Goal: Task Accomplishment & Management: Use online tool/utility

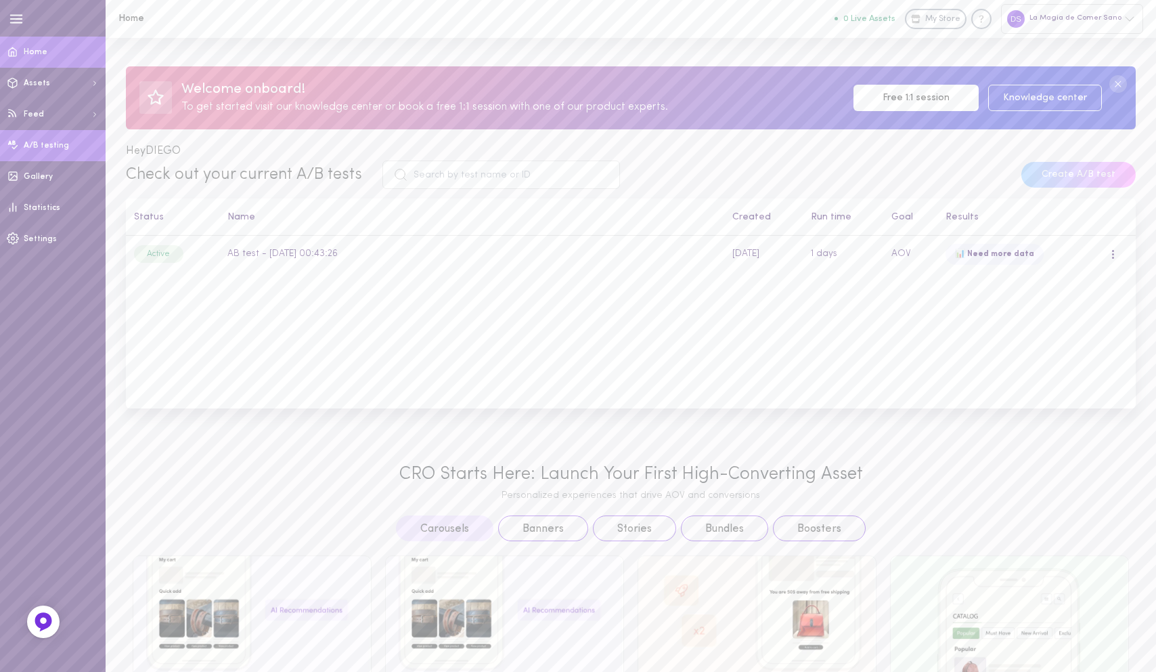
click at [55, 145] on span "A/B testing" at bounding box center [46, 145] width 45 height 8
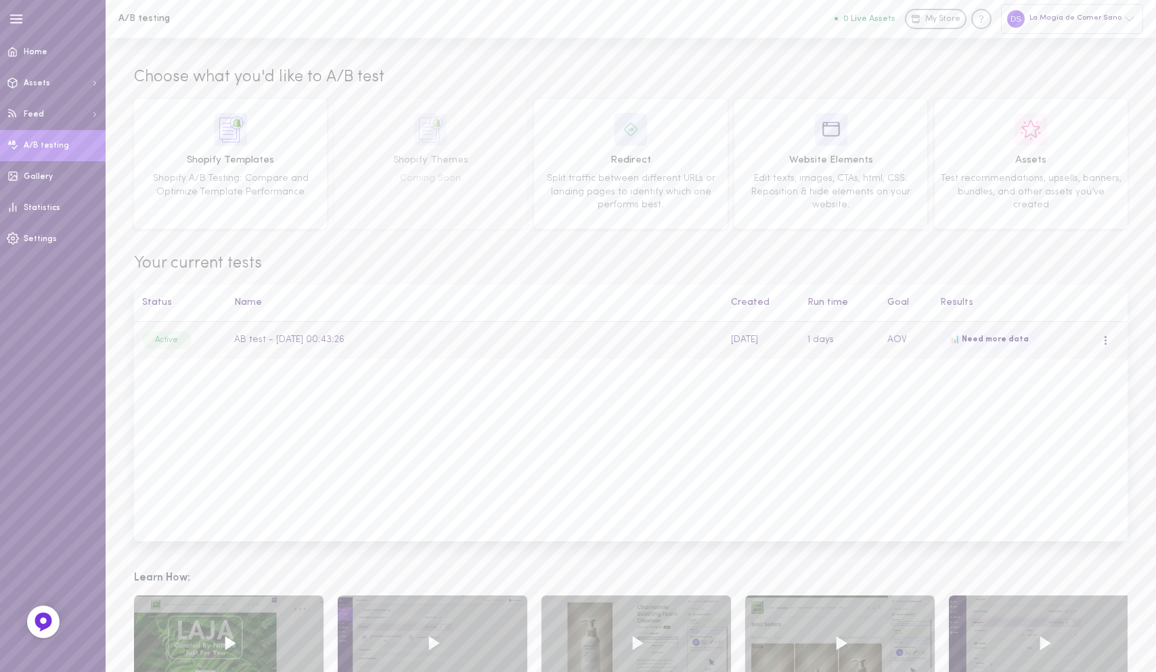
click at [1107, 339] on div at bounding box center [1105, 340] width 3 height 10
click at [1064, 362] on div "Overview" at bounding box center [1048, 369] width 121 height 32
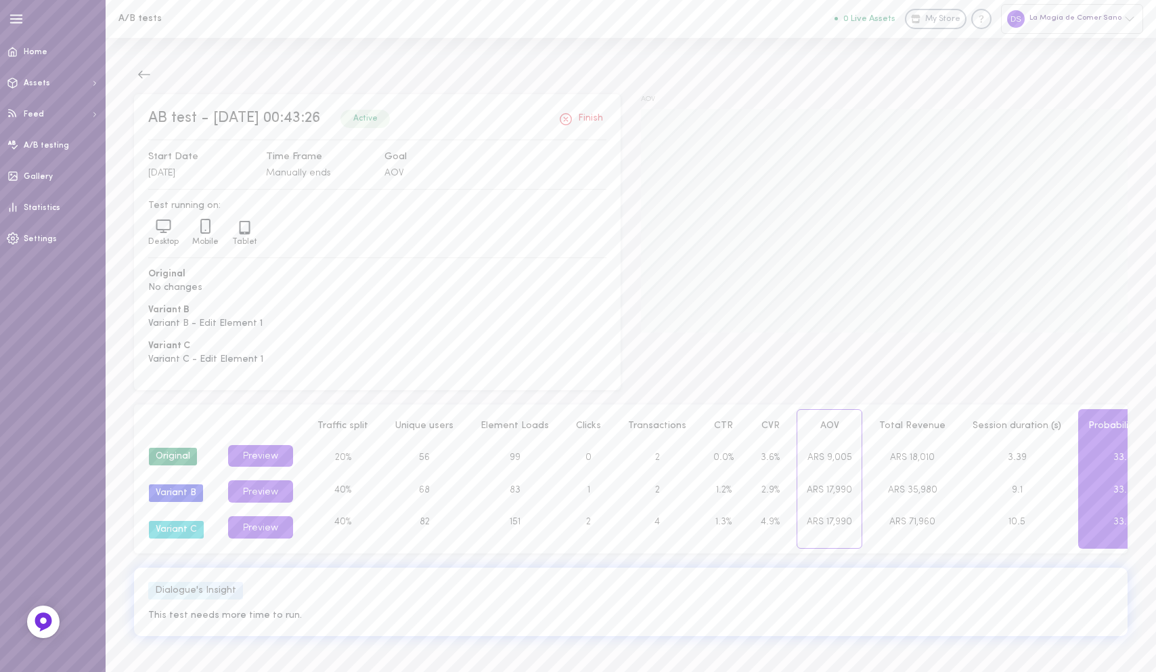
scroll to position [3, 0]
click at [390, 120] on div "Active" at bounding box center [365, 119] width 49 height 18
click at [39, 242] on span "Settings" at bounding box center [40, 239] width 33 height 8
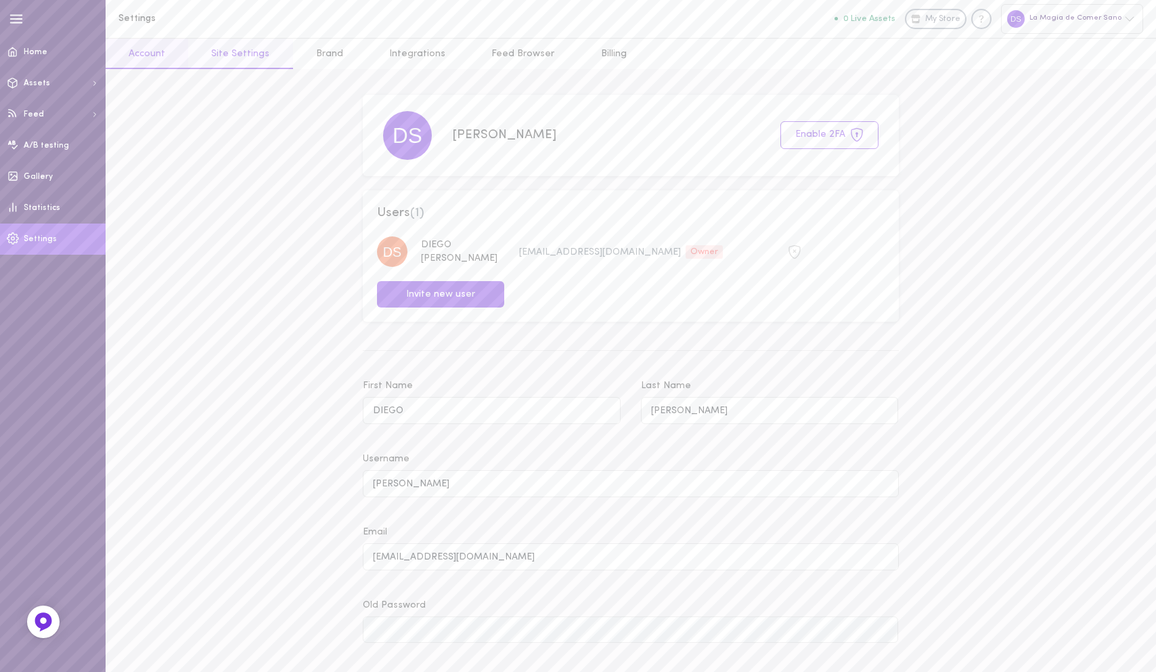
click at [255, 53] on link "Site Settings" at bounding box center [240, 54] width 104 height 30
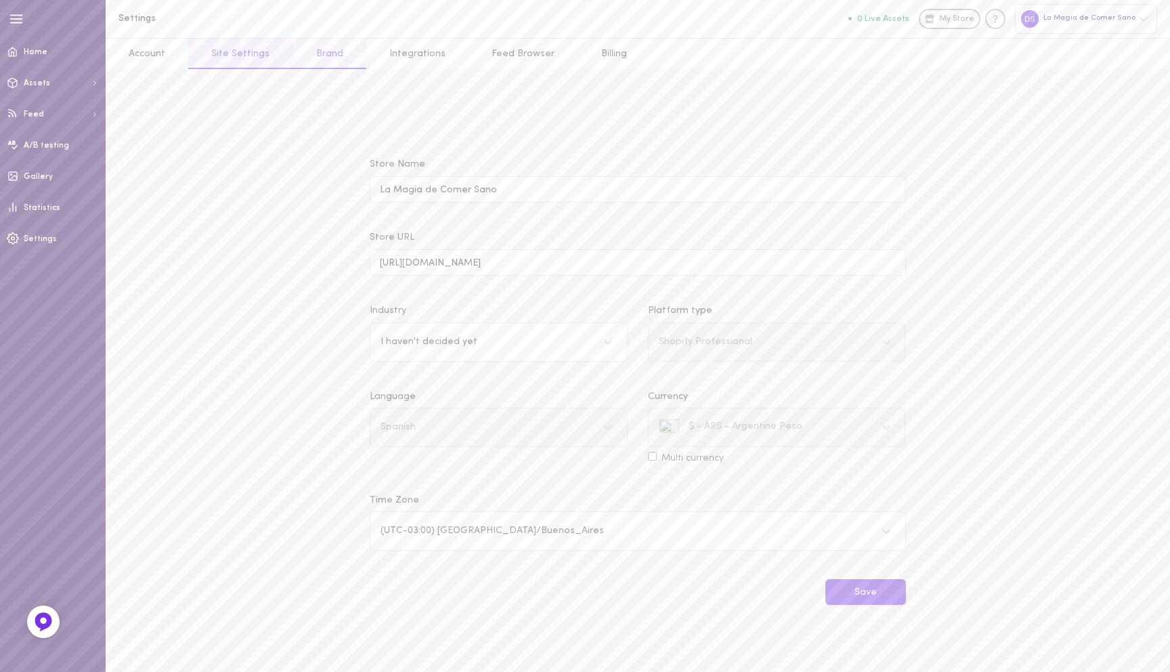
click at [326, 51] on link "Brand" at bounding box center [329, 54] width 73 height 30
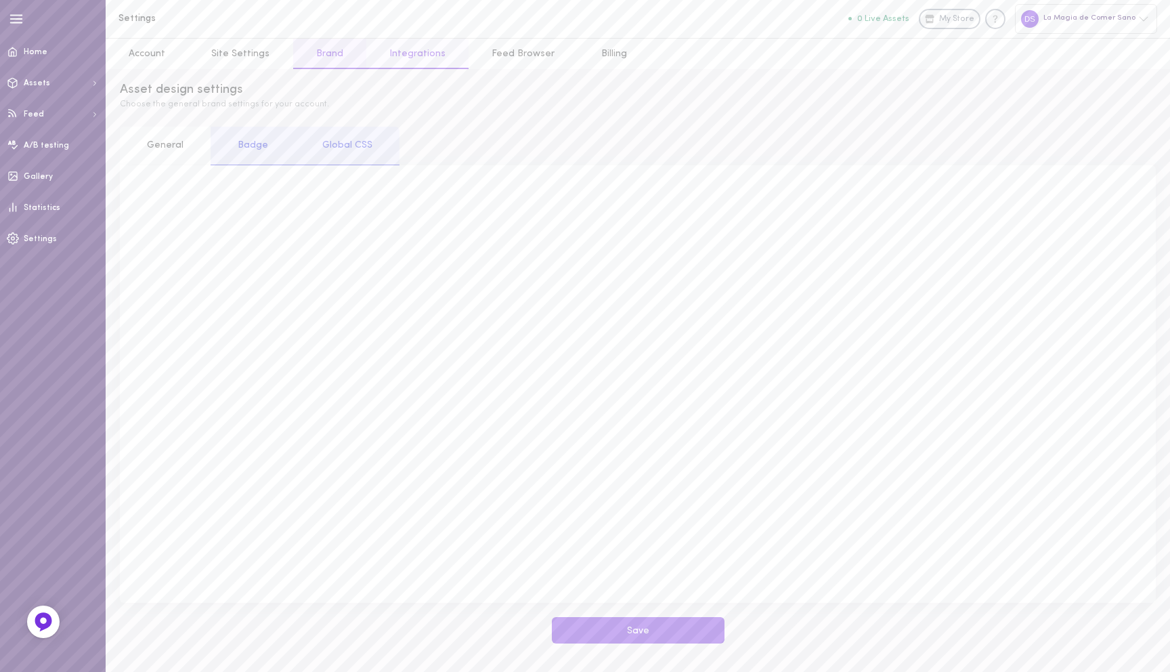
click at [408, 56] on link "Integrations" at bounding box center [417, 54] width 102 height 30
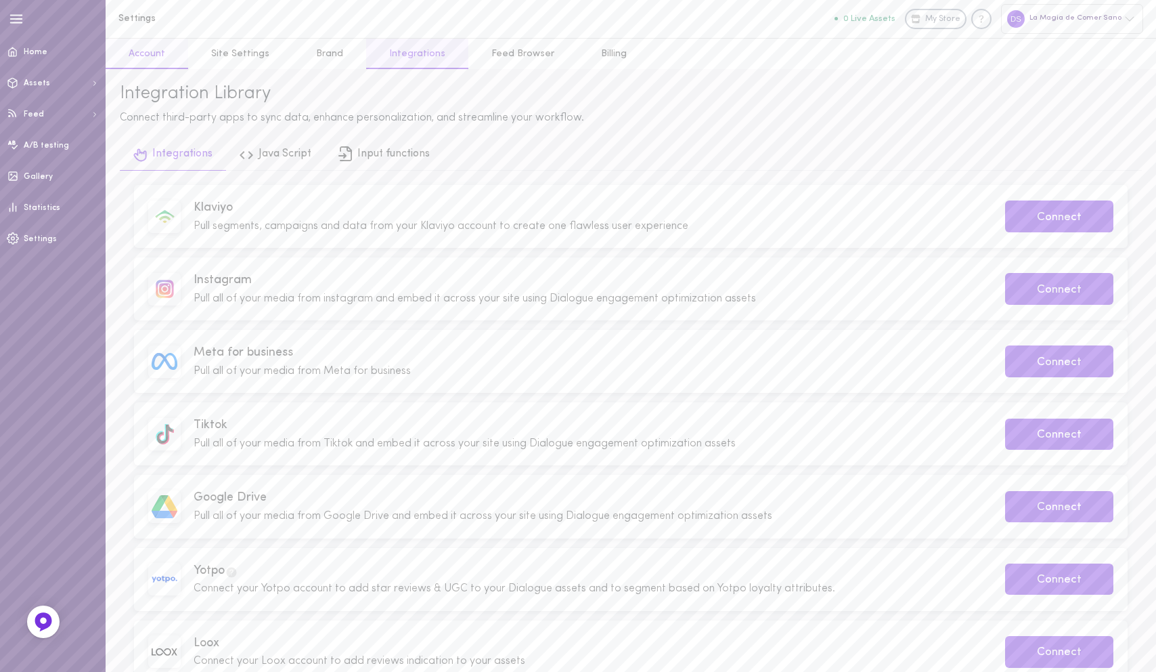
click at [148, 53] on link "Account" at bounding box center [147, 54] width 83 height 30
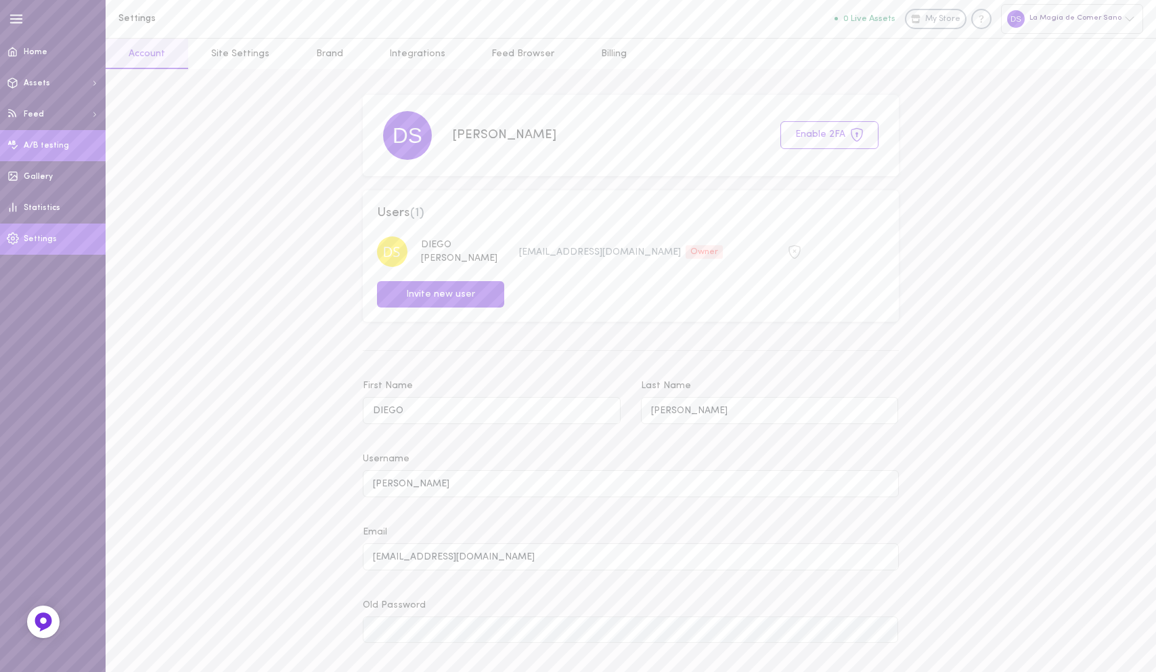
click at [48, 146] on span "A/B testing" at bounding box center [46, 145] width 45 height 8
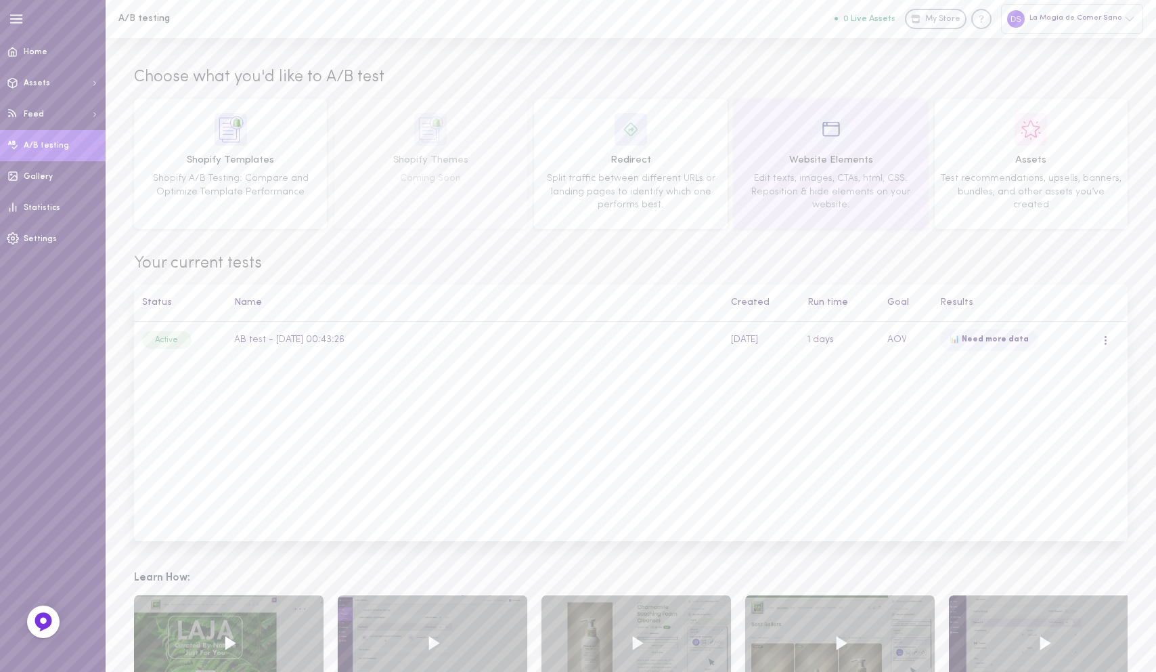
click at [855, 136] on div "Website Elements Edit texts, images, CTAs, html, CSS. Reposition & hide element…" at bounding box center [830, 164] width 183 height 102
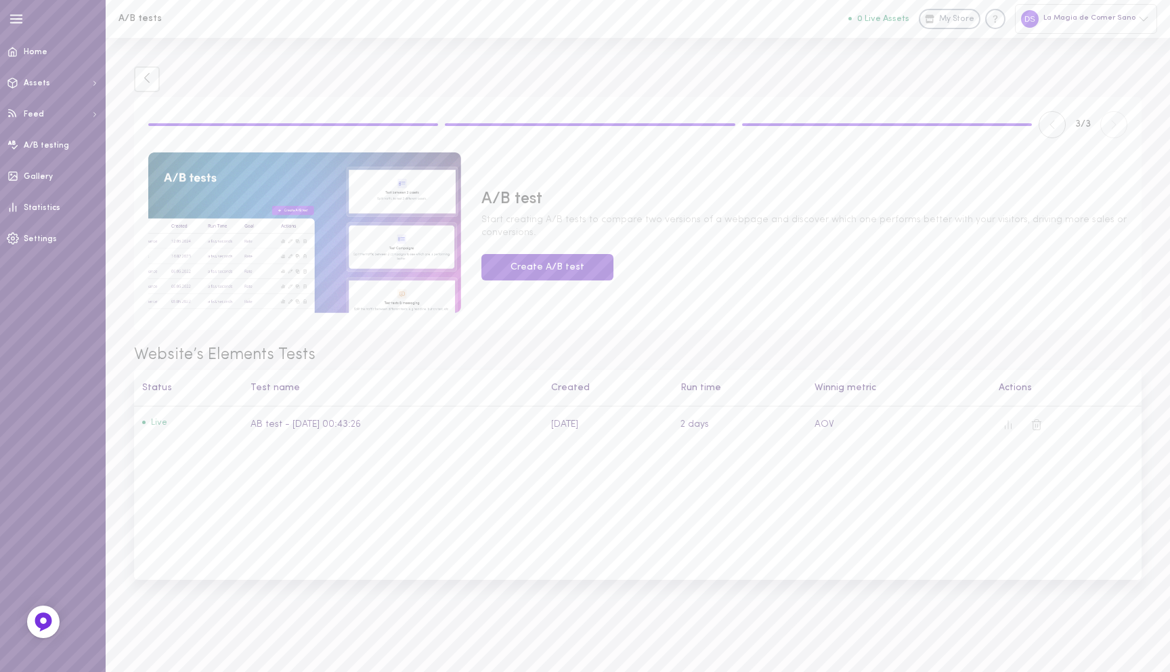
click at [551, 267] on button "Create A/B test" at bounding box center [547, 267] width 132 height 26
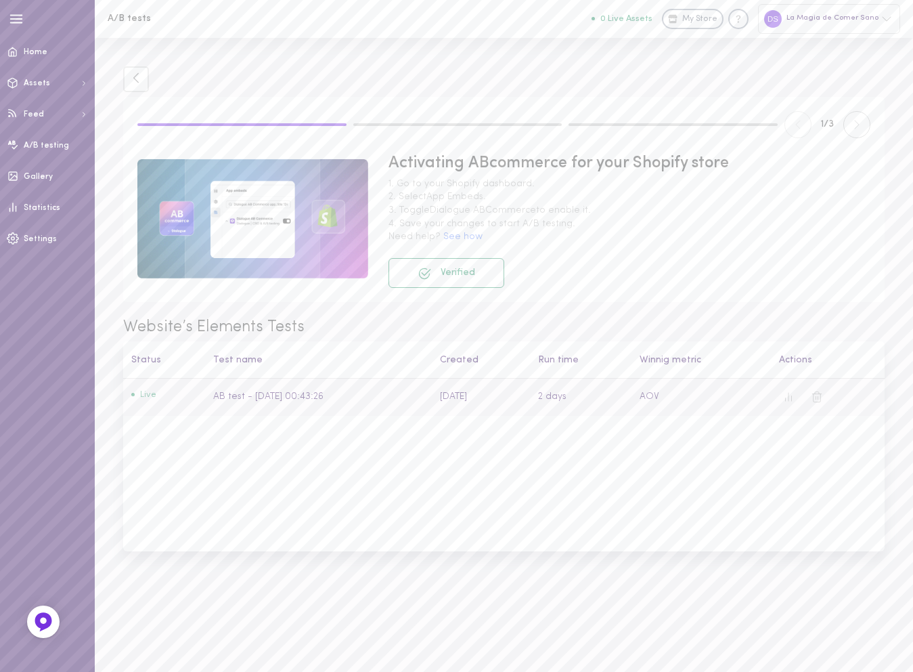
click at [240, 394] on td "AB test - [DATE] 00:43:26" at bounding box center [318, 396] width 227 height 37
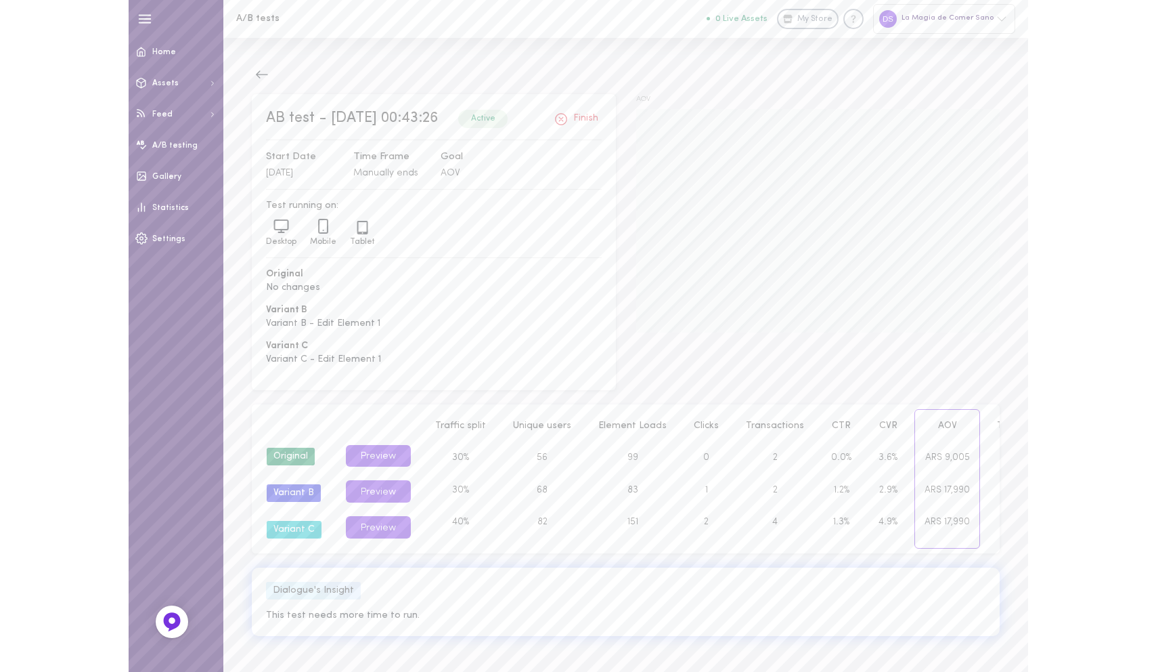
scroll to position [3, 0]
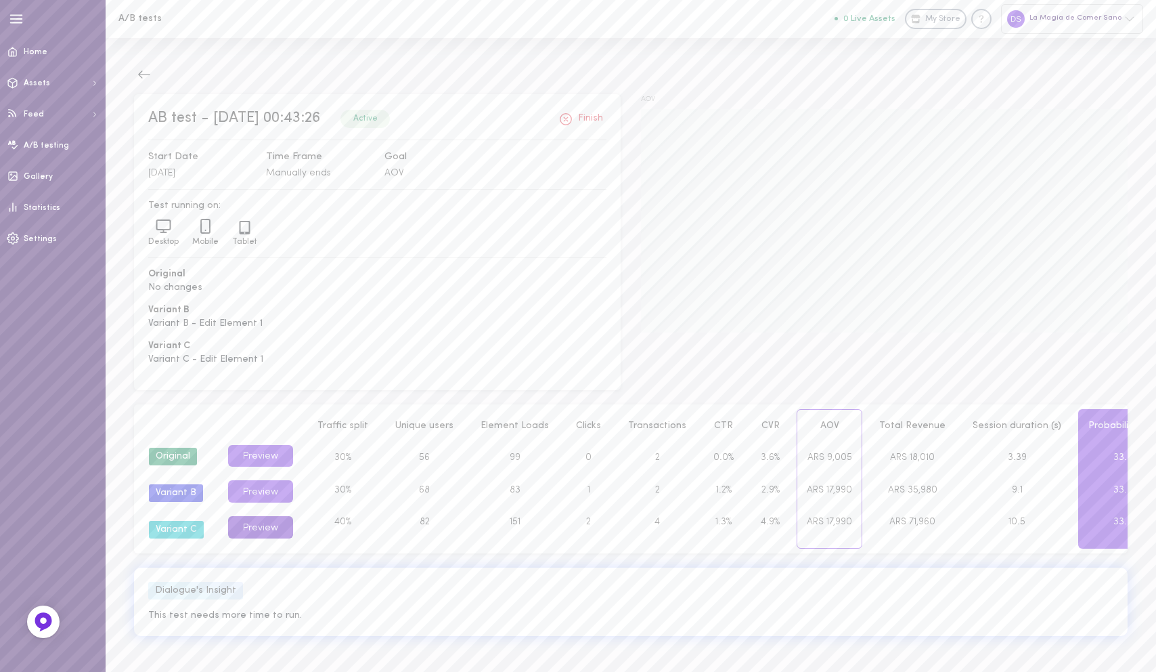
click at [251, 523] on button "Preview" at bounding box center [260, 527] width 65 height 22
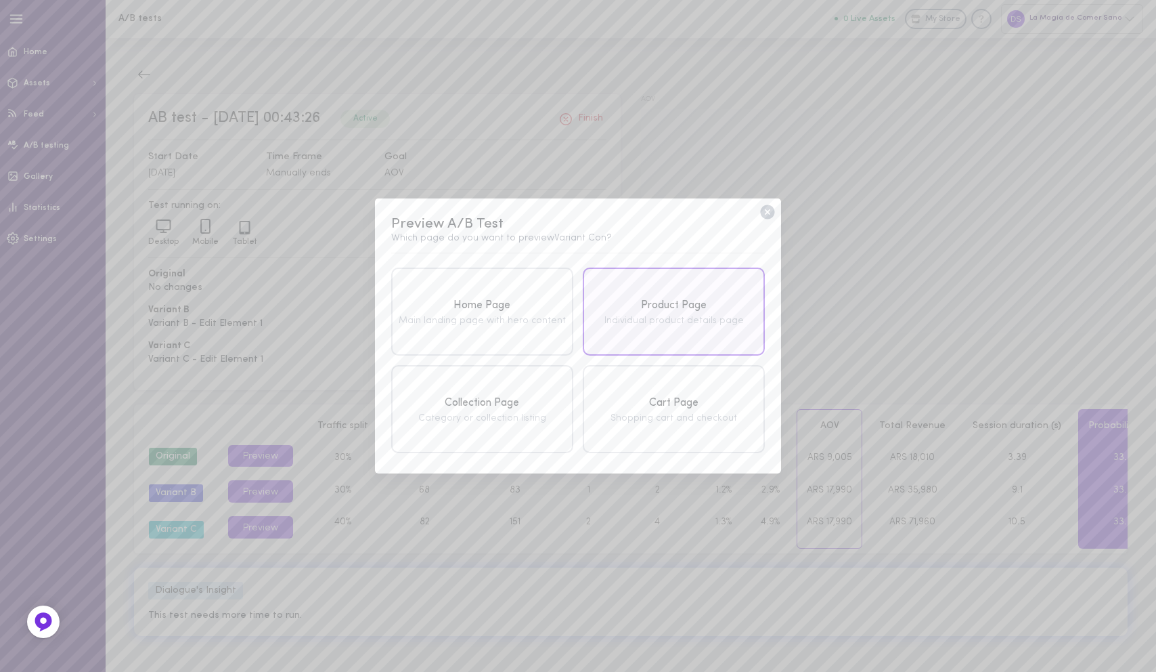
click at [654, 280] on div "Product Page Individual product details page" at bounding box center [674, 311] width 182 height 88
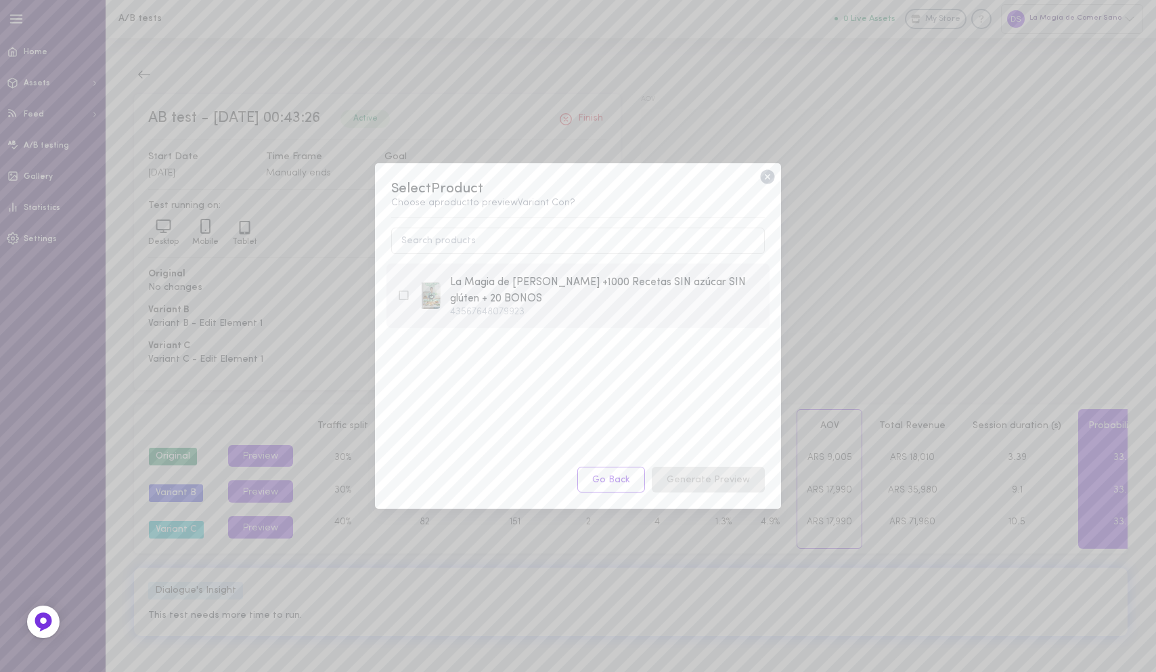
click at [454, 310] on div "43567648079923" at bounding box center [604, 311] width 309 height 9
click at [710, 482] on button "Generate Preview" at bounding box center [708, 479] width 113 height 26
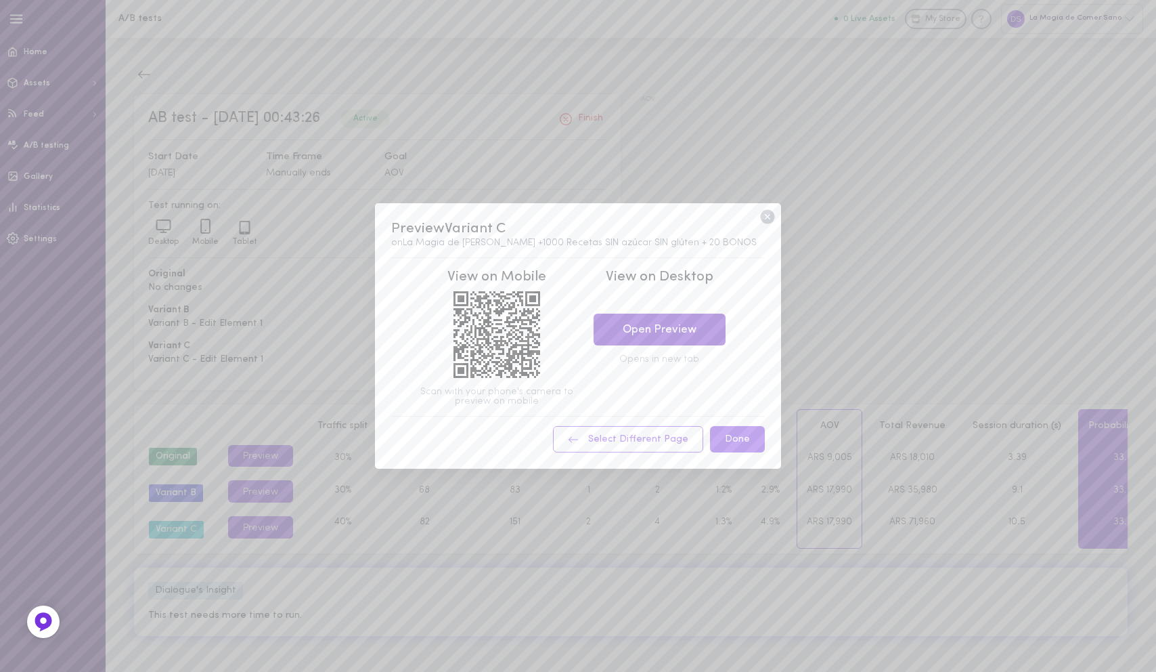
click at [647, 327] on link "Open Preview" at bounding box center [660, 329] width 132 height 32
click at [771, 219] on icon at bounding box center [767, 217] width 14 height 14
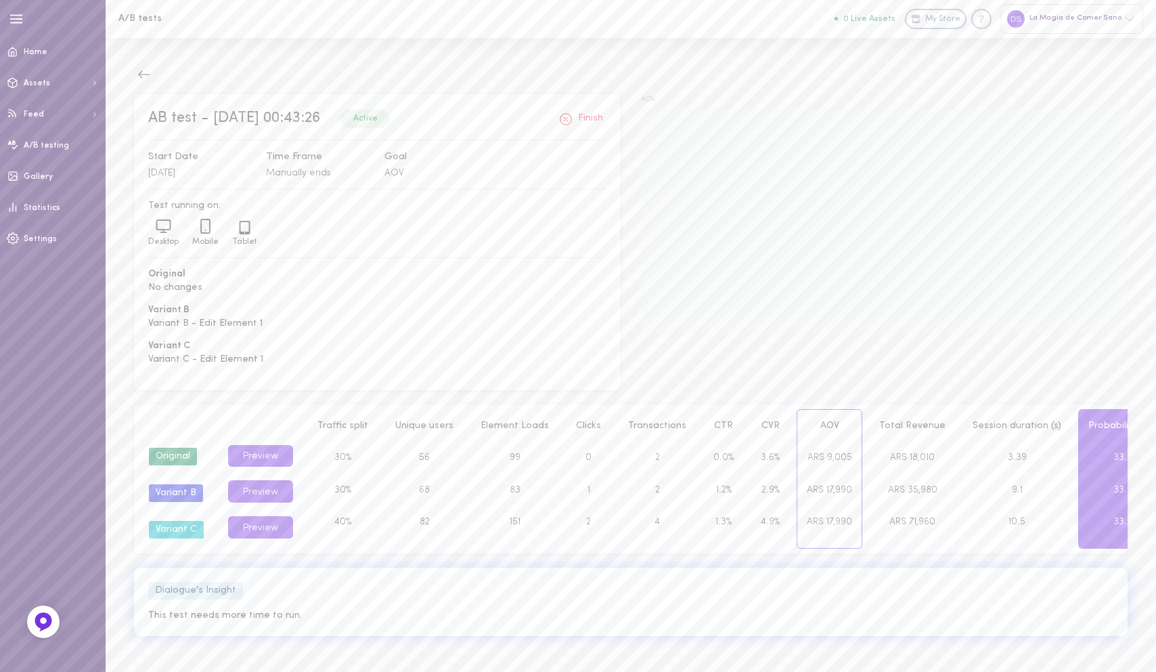
click at [180, 422] on div "Group" at bounding box center [176, 424] width 74 height 28
click at [255, 412] on div "Preview" at bounding box center [260, 424] width 79 height 28
click at [35, 146] on span "A/B testing" at bounding box center [46, 145] width 45 height 8
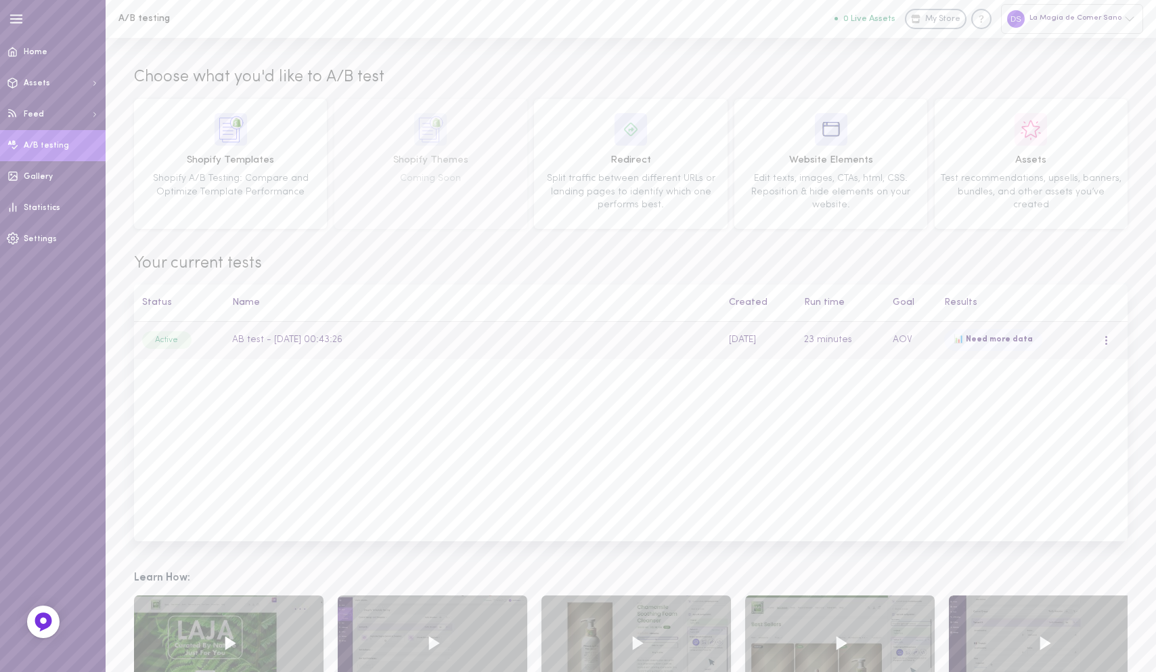
click at [913, 343] on div at bounding box center [1107, 339] width 8 height 15
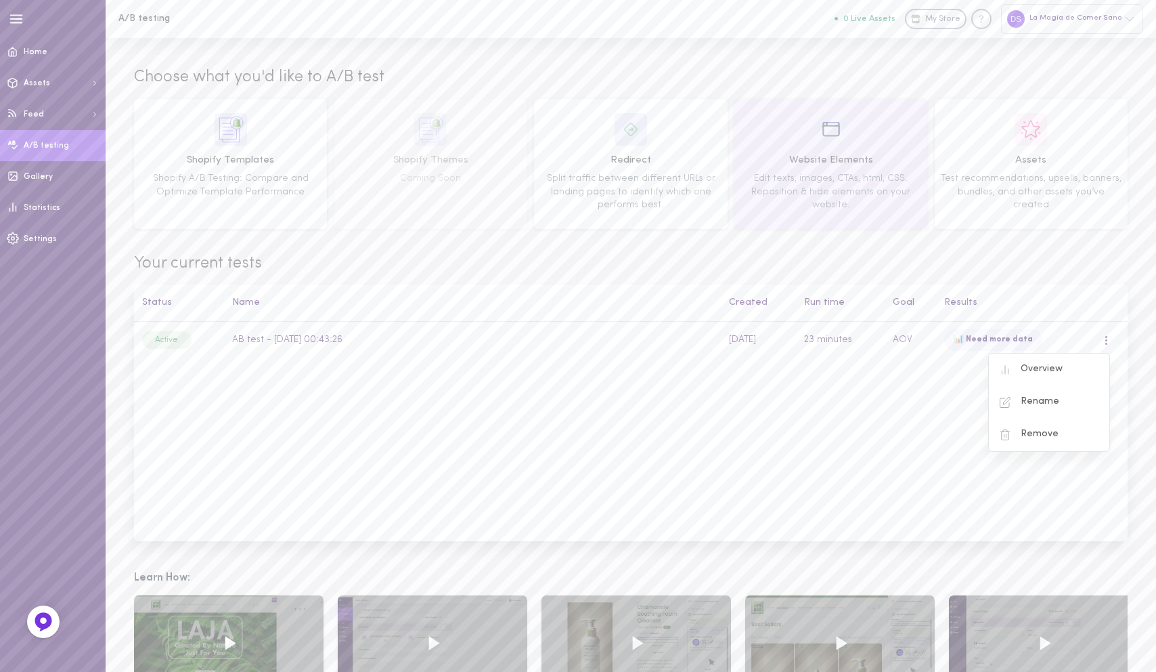
click at [856, 155] on span "Website Elements" at bounding box center [830, 160] width 183 height 15
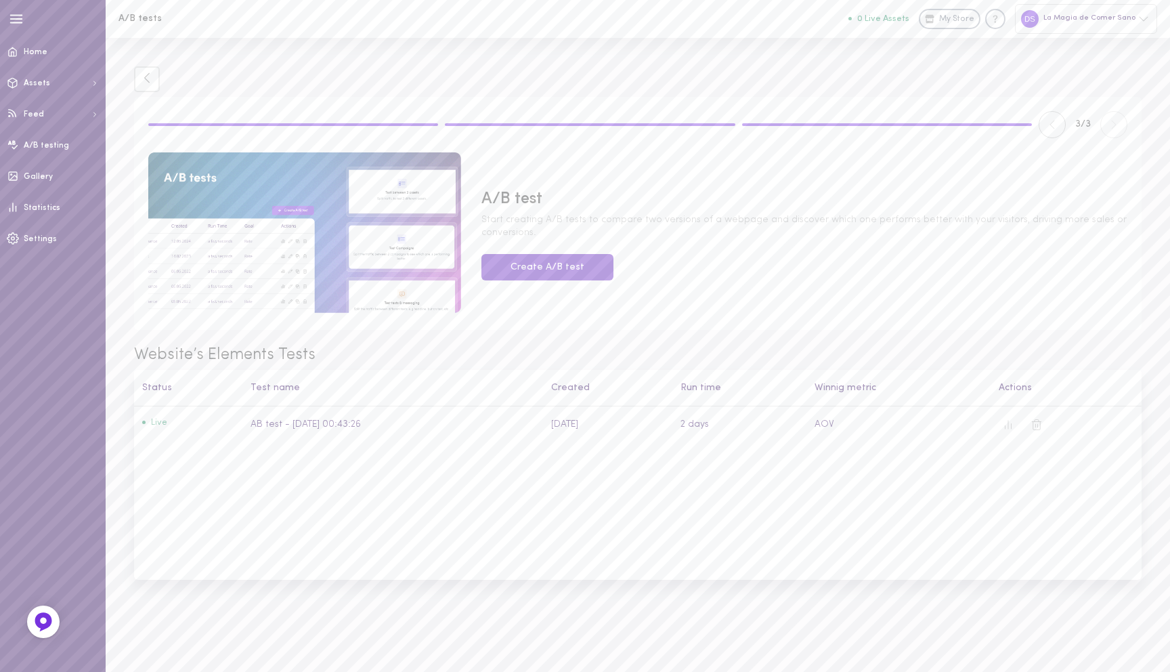
click at [522, 267] on button "Create A/B test" at bounding box center [547, 267] width 132 height 26
click at [580, 243] on div "A/B test Start creating A/B tests to compare two versions of a webpage and disc…" at bounding box center [804, 234] width 666 height 92
click at [567, 267] on button "Create A/B test" at bounding box center [547, 267] width 132 height 26
click at [281, 416] on td "AB test - [DATE] 00:43:26" at bounding box center [392, 424] width 301 height 37
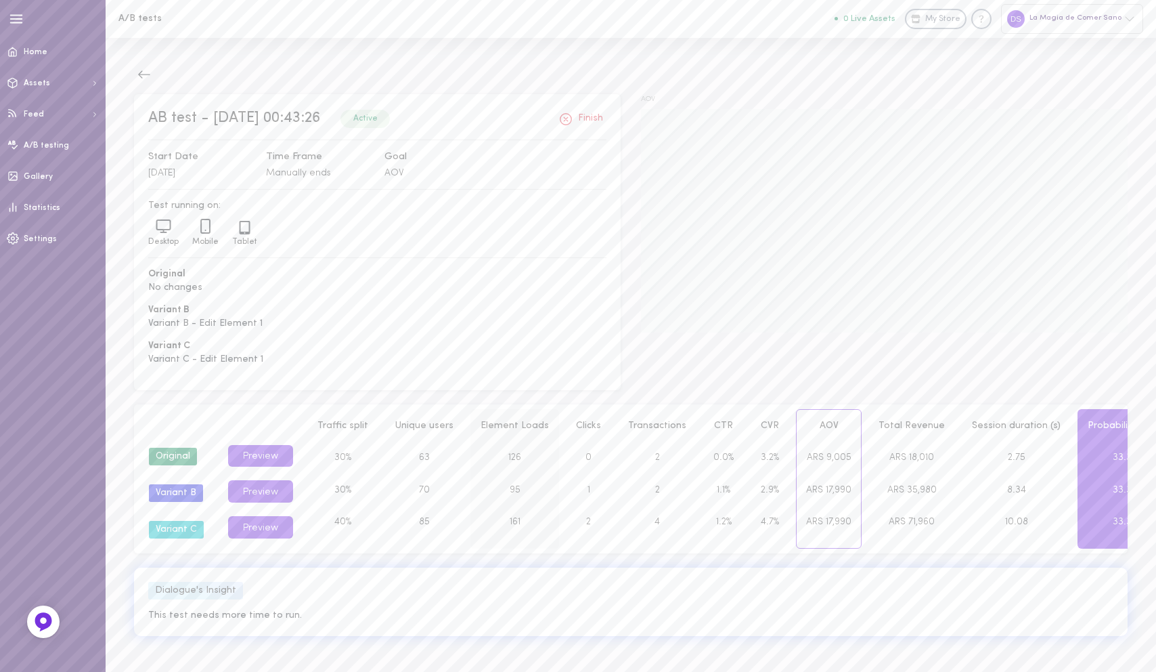
scroll to position [3, 0]
click at [55, 146] on span "A/B testing" at bounding box center [46, 145] width 45 height 8
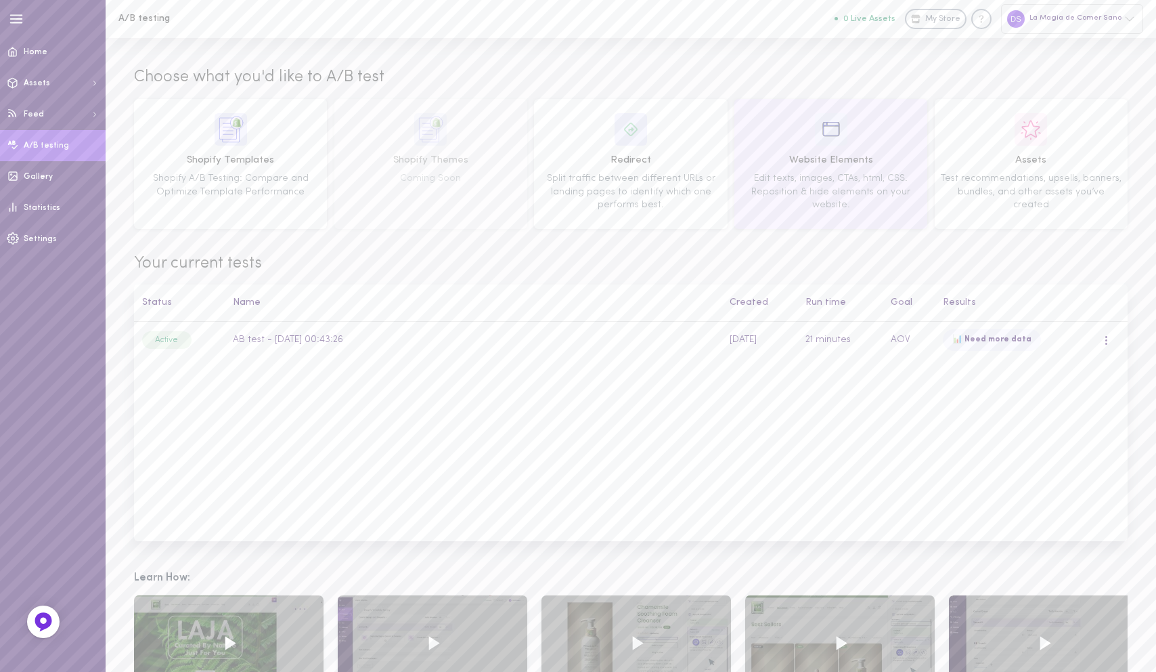
click at [817, 151] on div "Website Elements Edit texts, images, CTAs, html, CSS. Reposition & hide element…" at bounding box center [830, 164] width 183 height 102
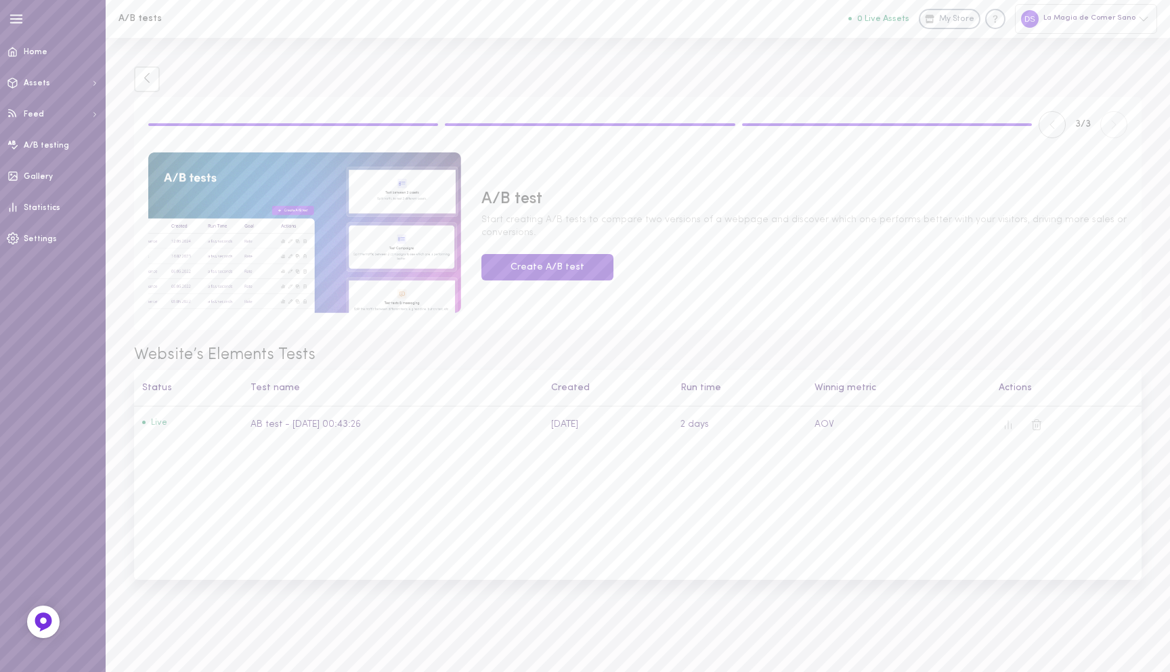
click at [579, 273] on button "Create A/B test" at bounding box center [547, 267] width 132 height 26
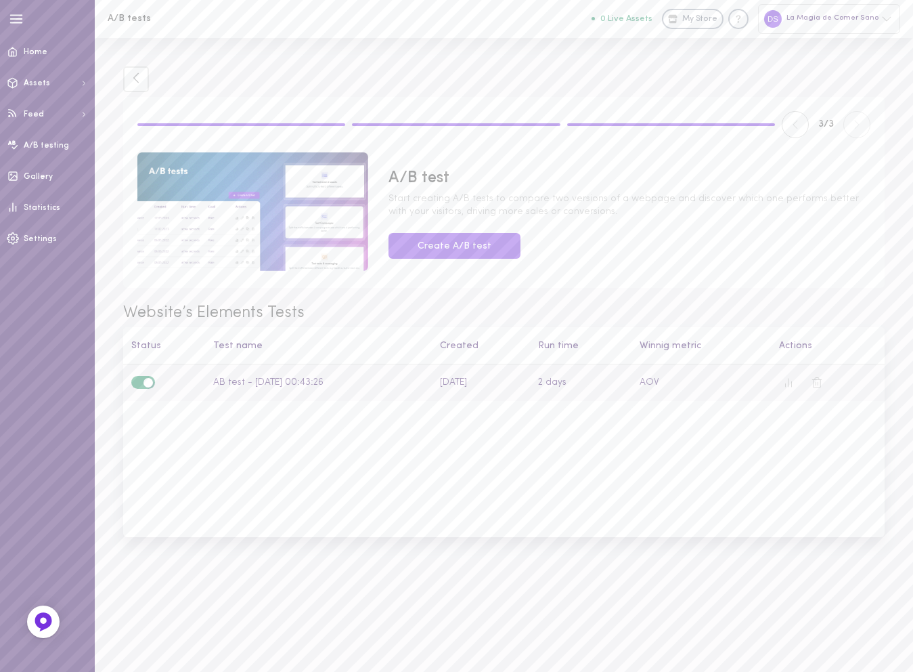
click at [186, 378] on div "Live" at bounding box center [164, 383] width 66 height 14
click at [231, 383] on td "AB test - [DATE] 00:43:26" at bounding box center [318, 382] width 227 height 37
